Goal: Task Accomplishment & Management: Manage account settings

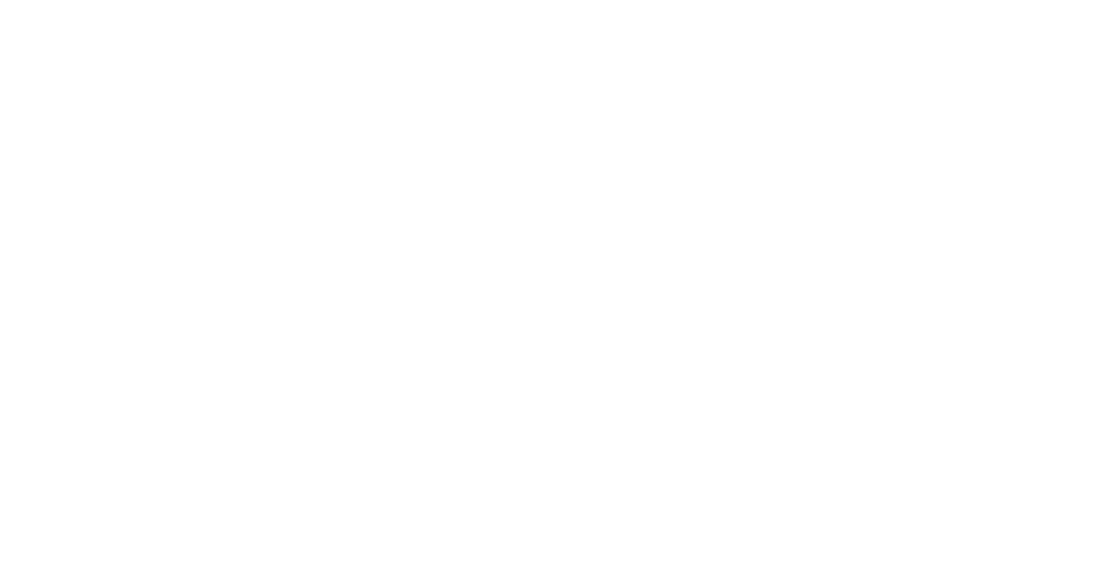
select select "*"
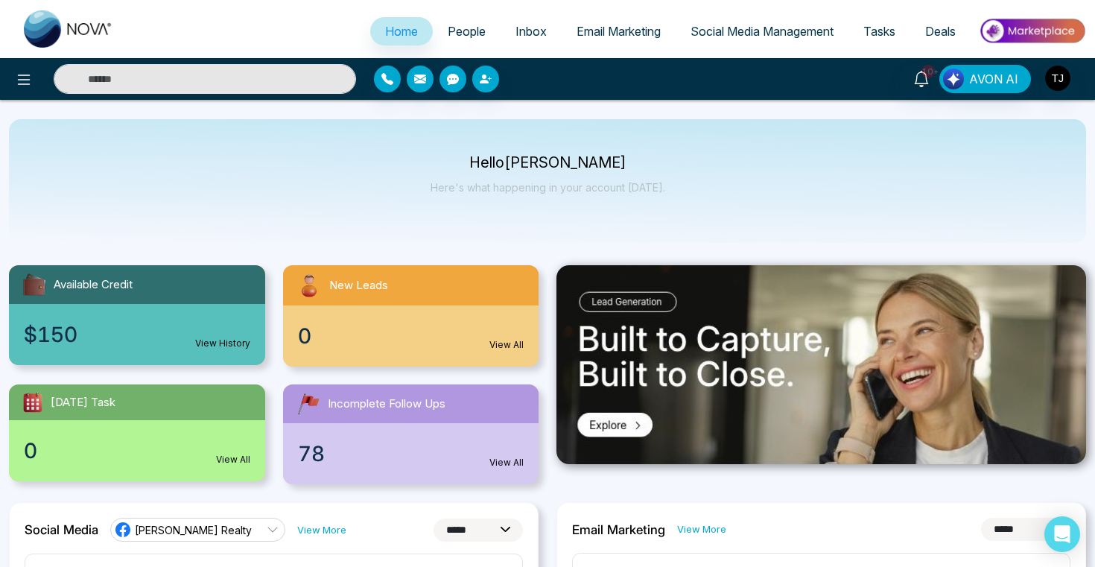
click at [1072, 93] on div "10+ AVON AI" at bounding box center [547, 79] width 1095 height 30
click at [1062, 86] on img "button" at bounding box center [1057, 78] width 25 height 25
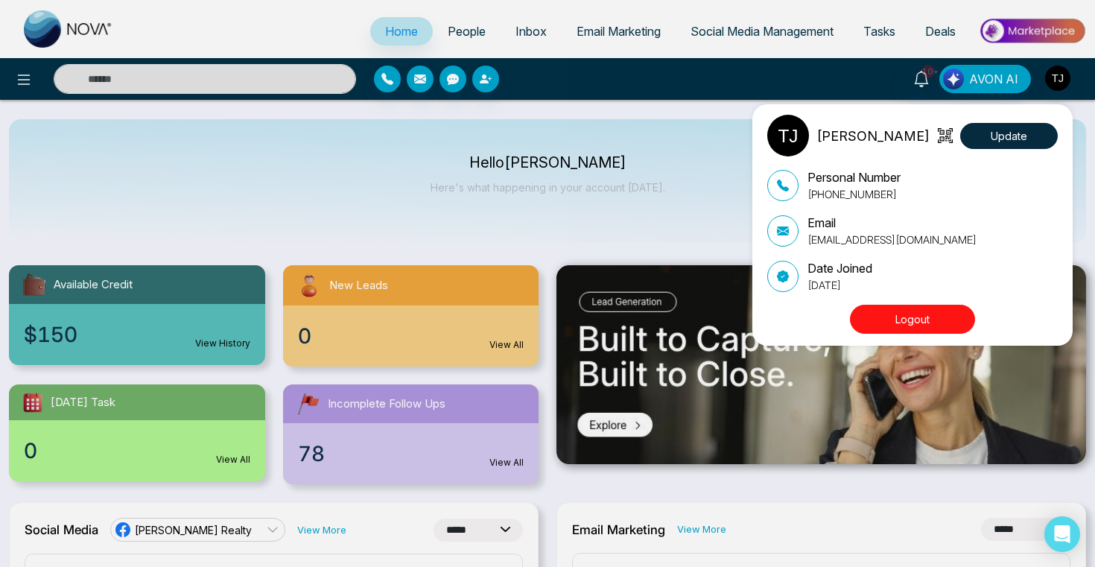
click at [928, 312] on button "Logout" at bounding box center [912, 319] width 125 height 29
